Goal: Task Accomplishment & Management: Complete application form

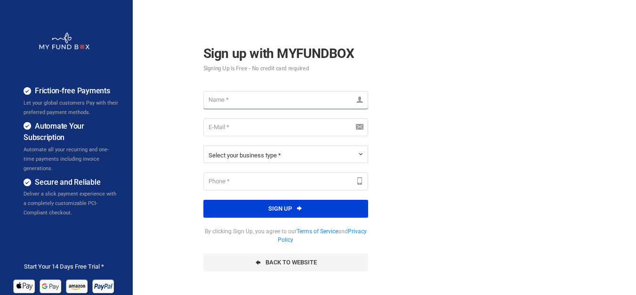
click at [231, 101] on input "text" at bounding box center [285, 100] width 165 height 18
type input "Thanveer Ahamed"
type input "thanverulaslam@gmail.com"
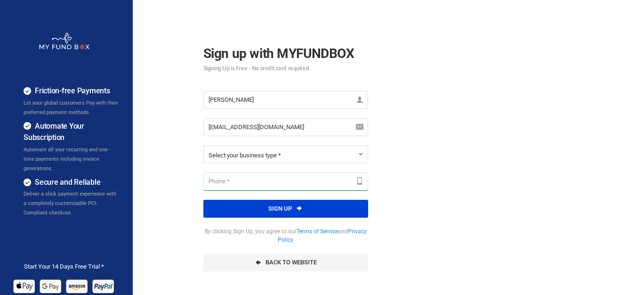
type input "07010492218"
drag, startPoint x: 270, startPoint y: 126, endPoint x: 278, endPoint y: 126, distance: 7.6
click at [270, 126] on input "thanverulaslam@gmail.com" at bounding box center [285, 127] width 165 height 18
click at [448, 123] on div "Friction-free Payments Let your global customers Pay with their preferred payme…" at bounding box center [318, 235] width 646 height 471
